Goal: Information Seeking & Learning: Learn about a topic

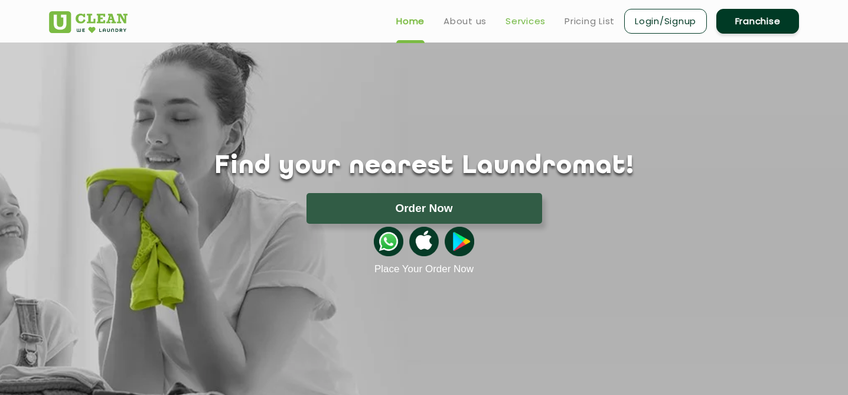
click at [519, 19] on link "Services" at bounding box center [525, 21] width 40 height 14
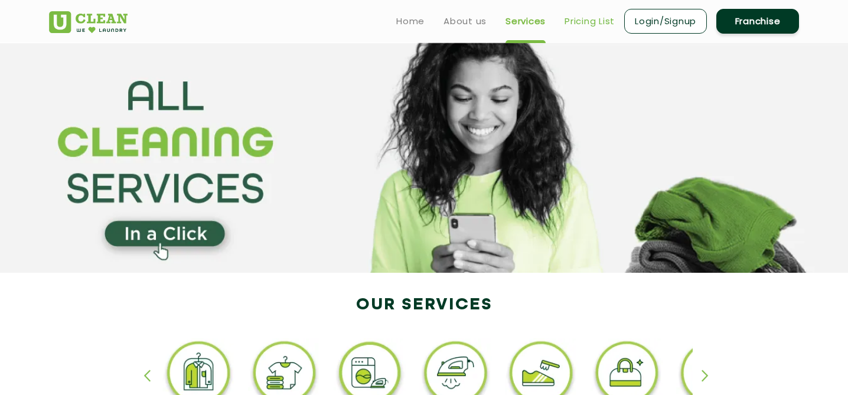
click at [583, 17] on link "Pricing List" at bounding box center [589, 21] width 50 height 14
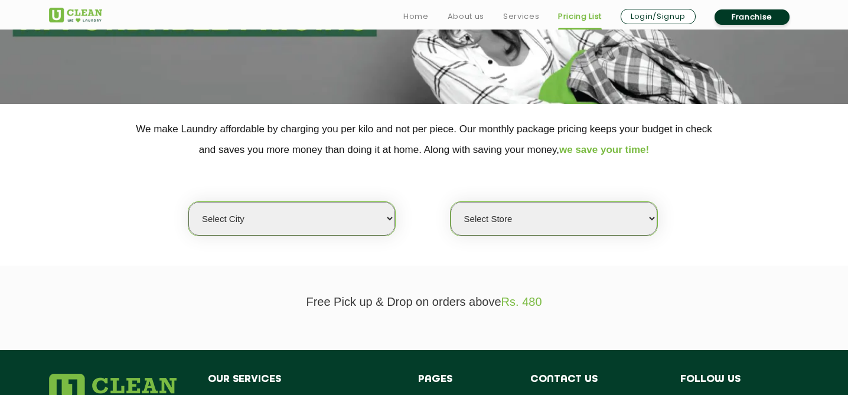
scroll to position [234, 0]
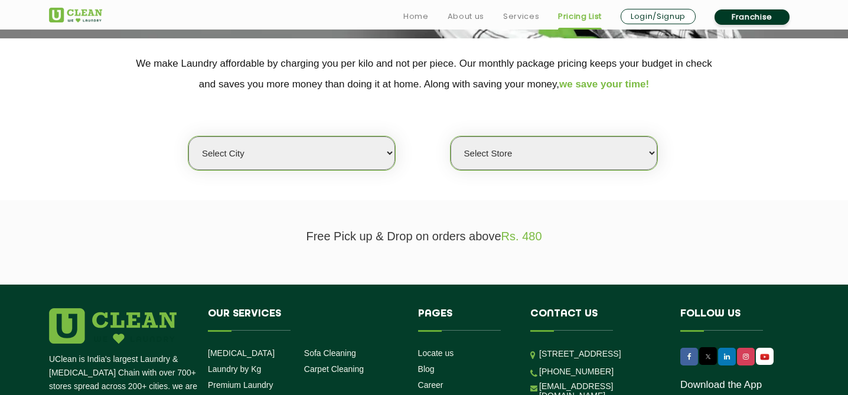
click at [377, 154] on select "Select city [GEOGRAPHIC_DATA] [GEOGRAPHIC_DATA] [GEOGRAPHIC_DATA] [GEOGRAPHIC_D…" at bounding box center [291, 153] width 207 height 34
click at [386, 154] on select "Select city [GEOGRAPHIC_DATA] [GEOGRAPHIC_DATA] [GEOGRAPHIC_DATA] [GEOGRAPHIC_D…" at bounding box center [291, 153] width 207 height 34
click at [698, 138] on div "Select city [GEOGRAPHIC_DATA] [GEOGRAPHIC_DATA] [GEOGRAPHIC_DATA] [GEOGRAPHIC_D…" at bounding box center [423, 132] width 767 height 76
click at [542, 154] on select "Select Store" at bounding box center [553, 153] width 207 height 34
click at [313, 148] on select "Select city [GEOGRAPHIC_DATA] [GEOGRAPHIC_DATA] [GEOGRAPHIC_DATA] [GEOGRAPHIC_D…" at bounding box center [291, 153] width 207 height 34
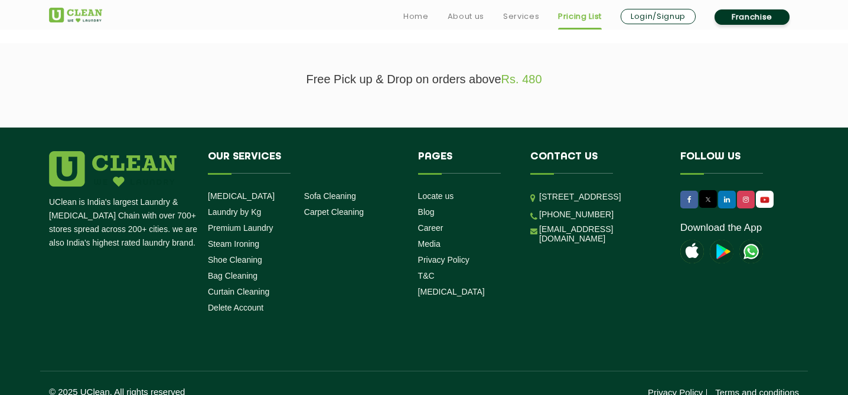
scroll to position [0, 0]
